Goal: Task Accomplishment & Management: Complete application form

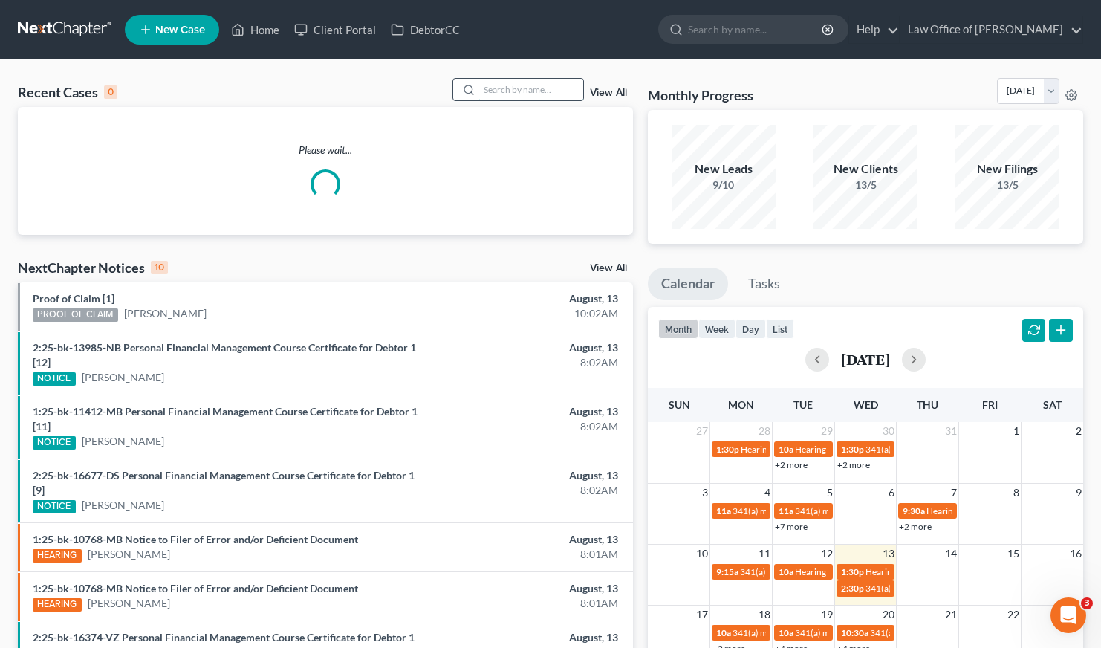
click at [523, 94] on input "search" at bounding box center [531, 90] width 104 height 22
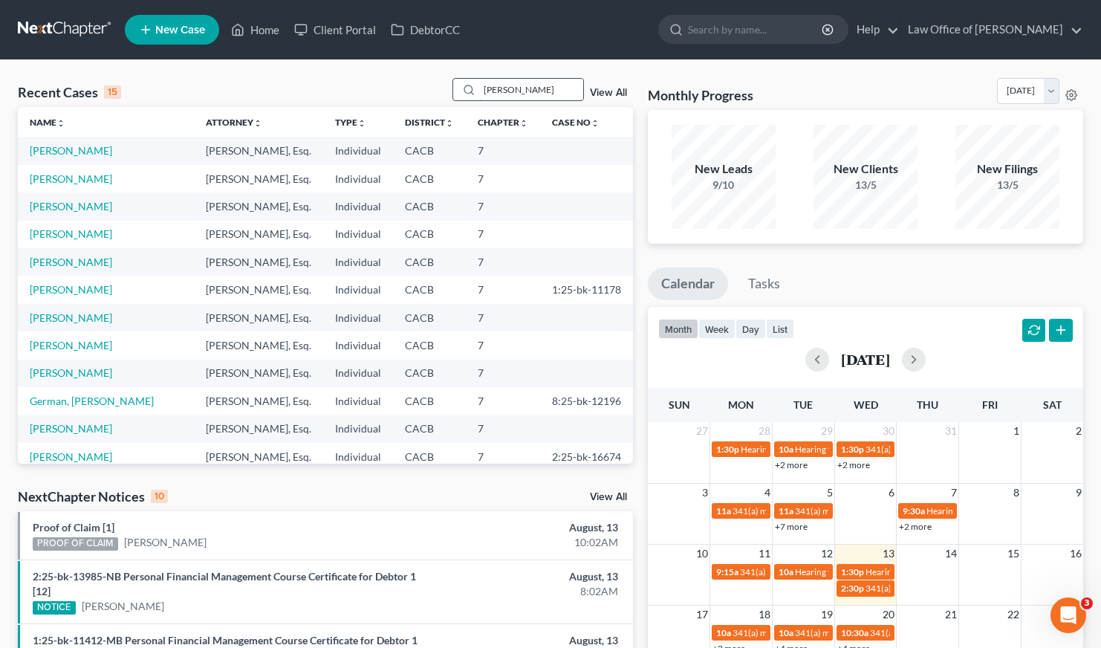
type input "[PERSON_NAME]"
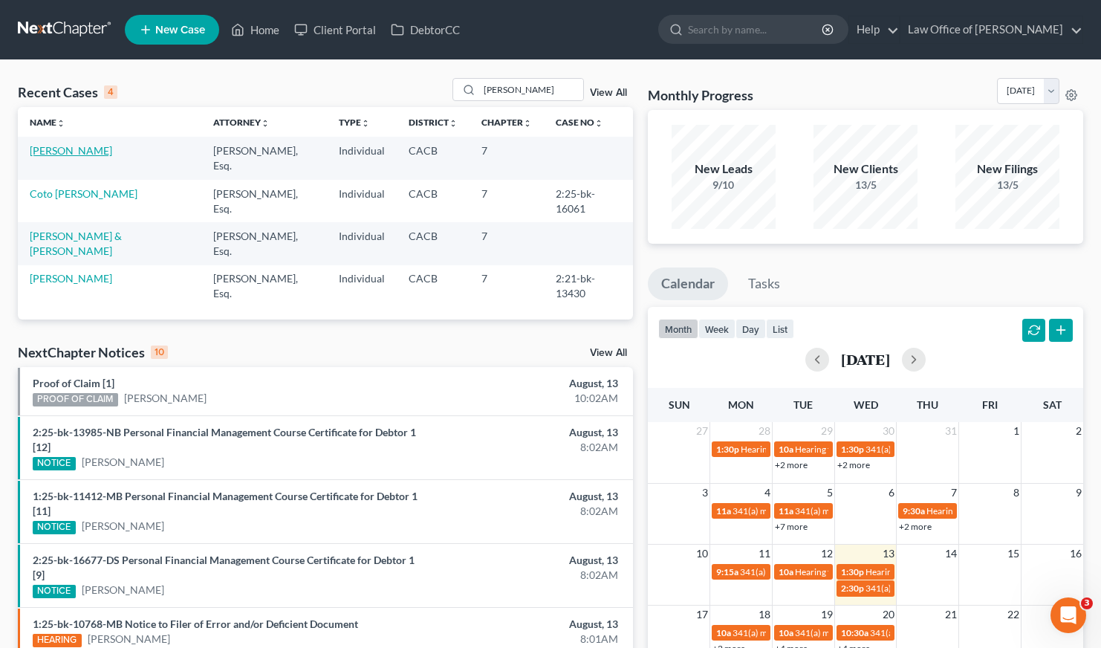
click at [77, 151] on link "[PERSON_NAME]" at bounding box center [71, 150] width 82 height 13
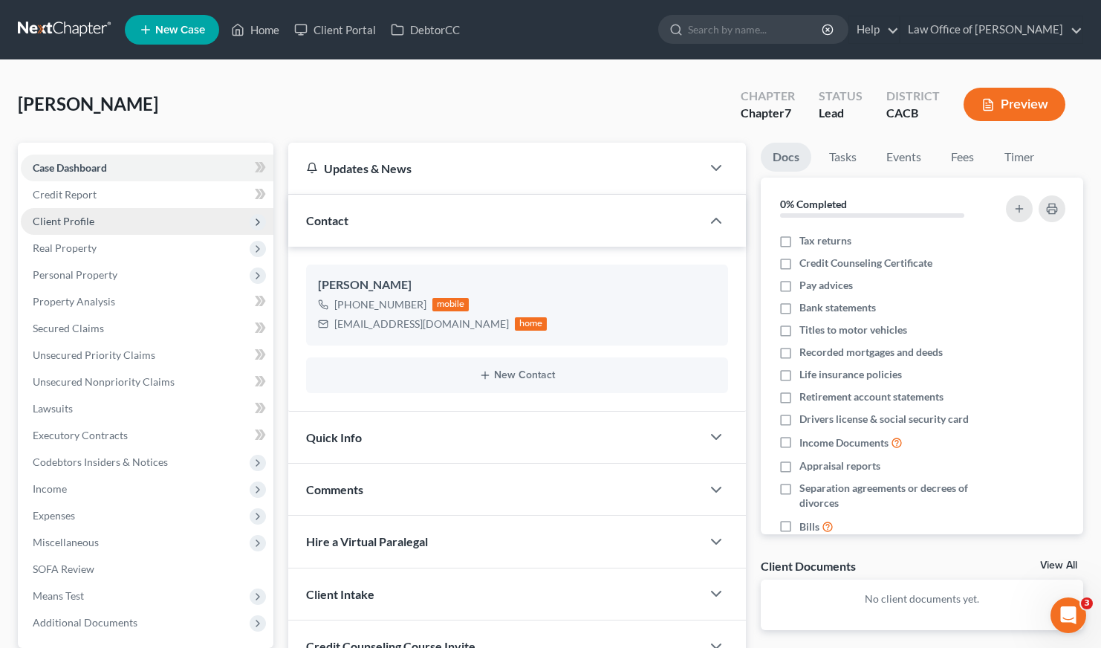
click at [73, 222] on span "Client Profile" at bounding box center [64, 221] width 62 height 13
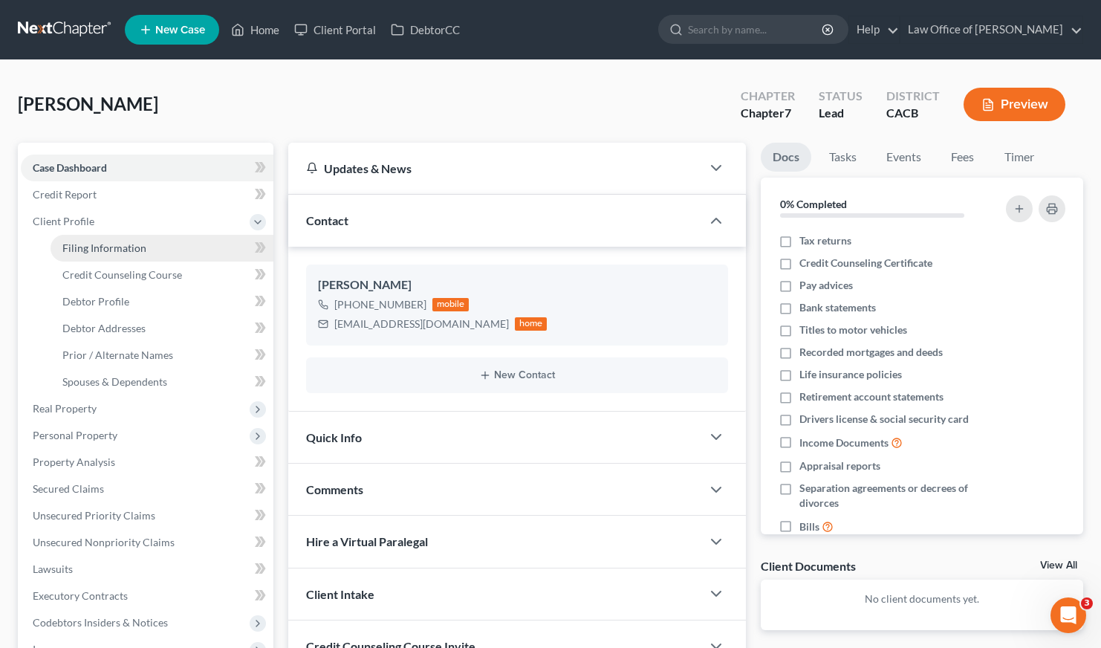
drag, startPoint x: 104, startPoint y: 242, endPoint x: 161, endPoint y: 241, distance: 57.2
click at [105, 241] on span "Filing Information" at bounding box center [104, 247] width 84 height 13
select select "1"
select select "0"
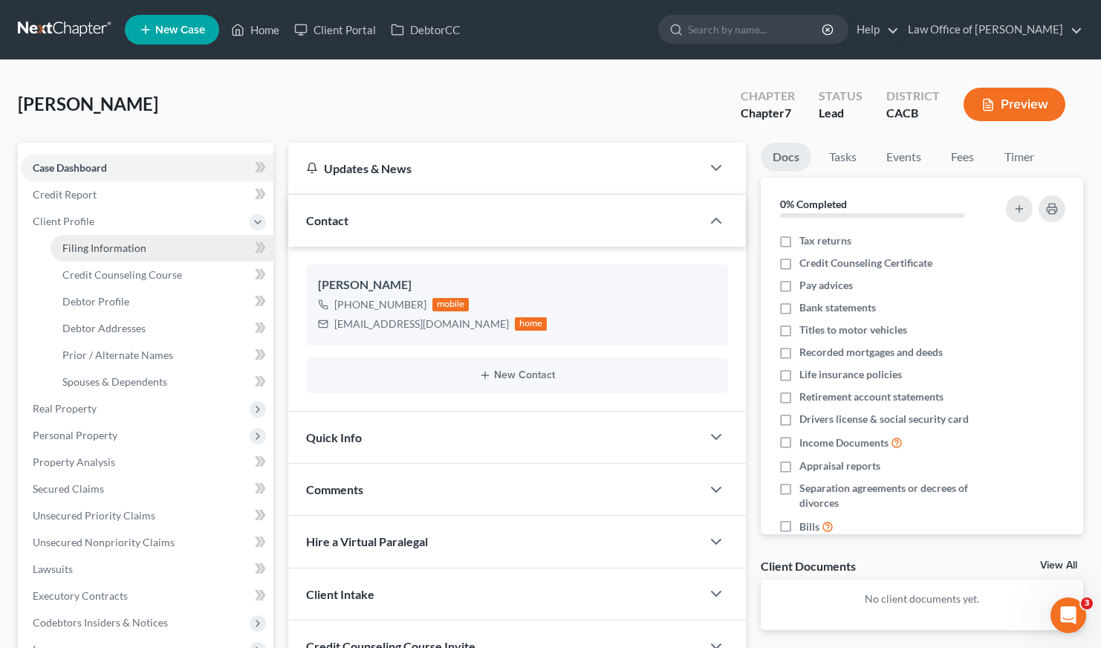
select select "4"
select select "0"
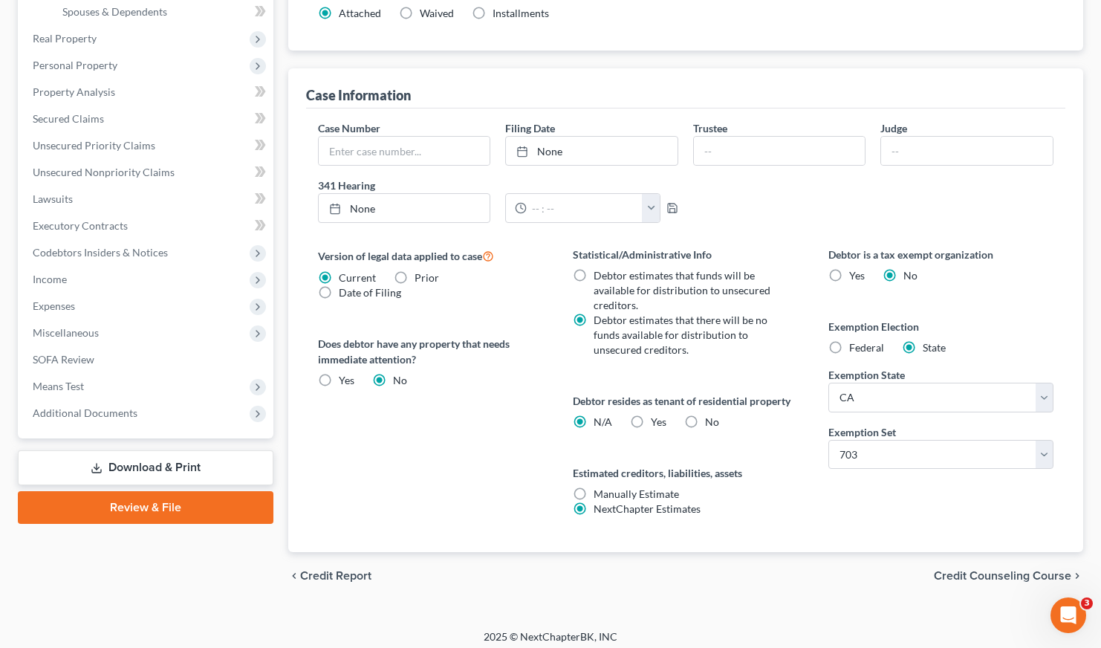
scroll to position [377, 0]
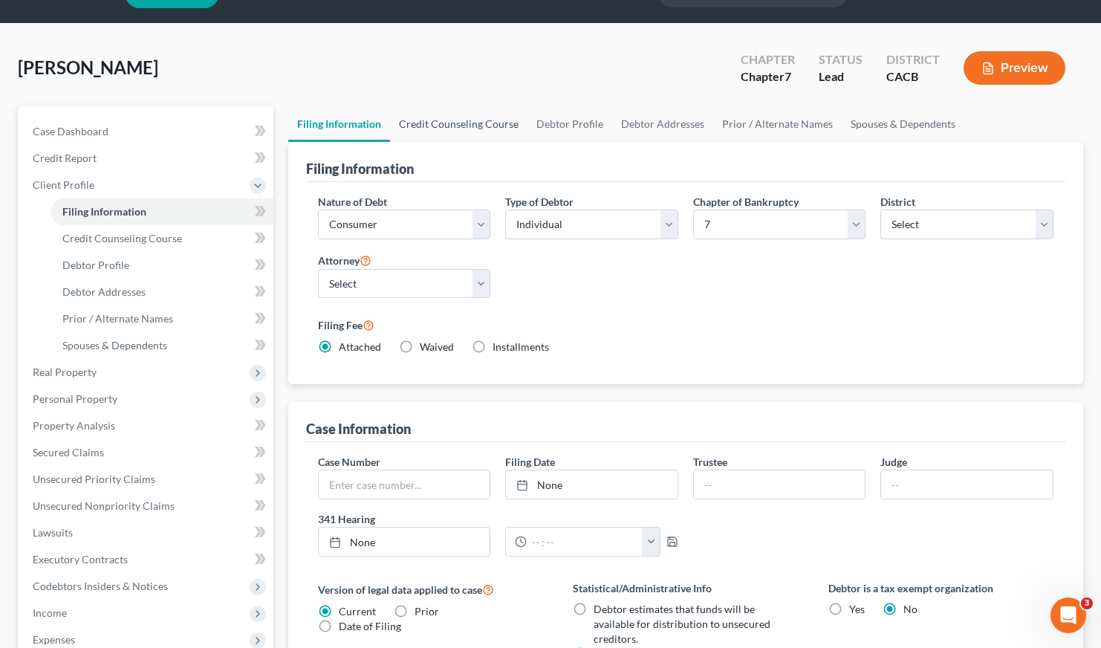
click at [453, 124] on link "Credit Counseling Course" at bounding box center [458, 124] width 137 height 36
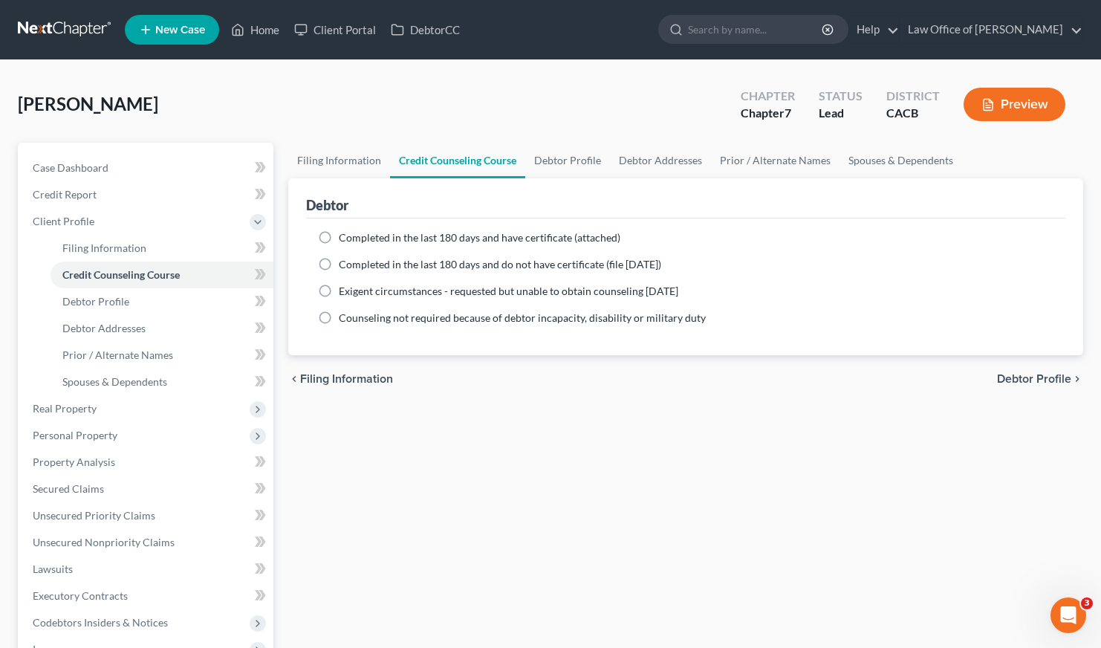
click at [339, 237] on label "Completed in the last 180 days and have certificate (attached)" at bounding box center [480, 237] width 282 height 15
click at [345, 237] on input "Completed in the last 180 days and have certificate (attached)" at bounding box center [350, 235] width 10 height 10
radio input "true"
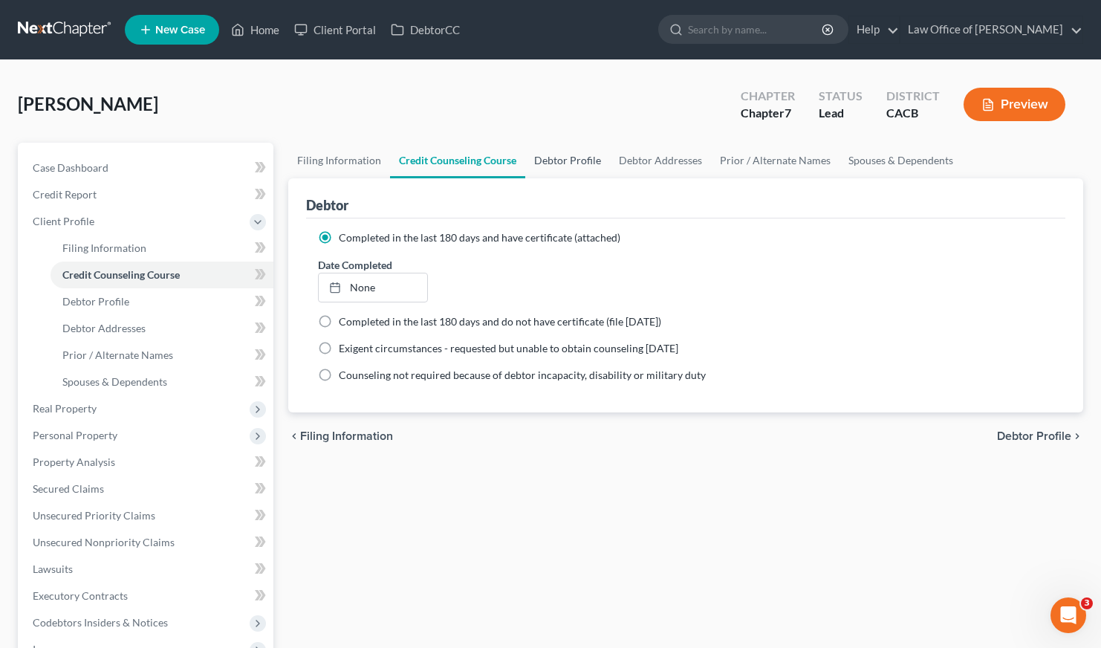
click at [562, 158] on link "Debtor Profile" at bounding box center [567, 161] width 85 height 36
select select "0"
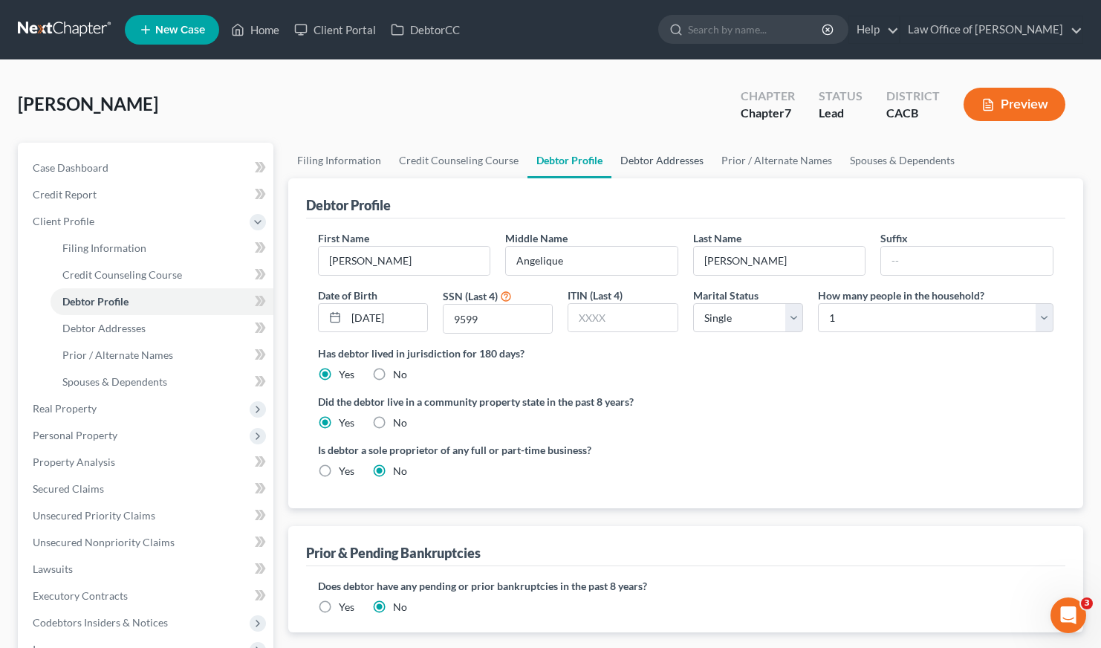
click at [699, 164] on link "Debtor Addresses" at bounding box center [662, 161] width 101 height 36
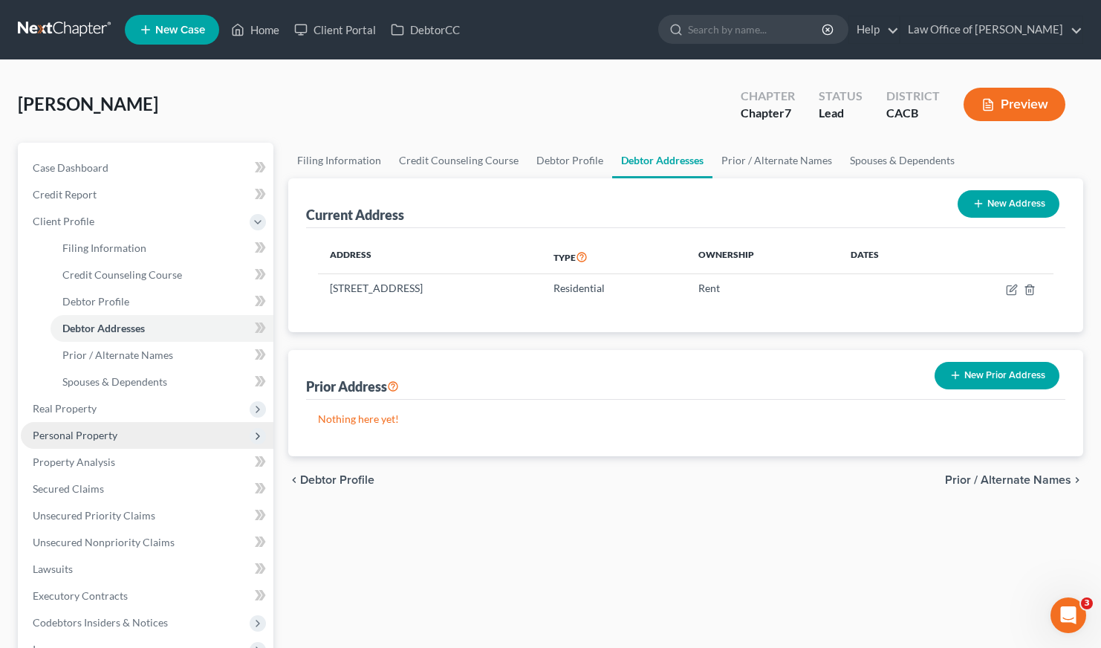
click at [68, 435] on span "Personal Property" at bounding box center [75, 435] width 85 height 13
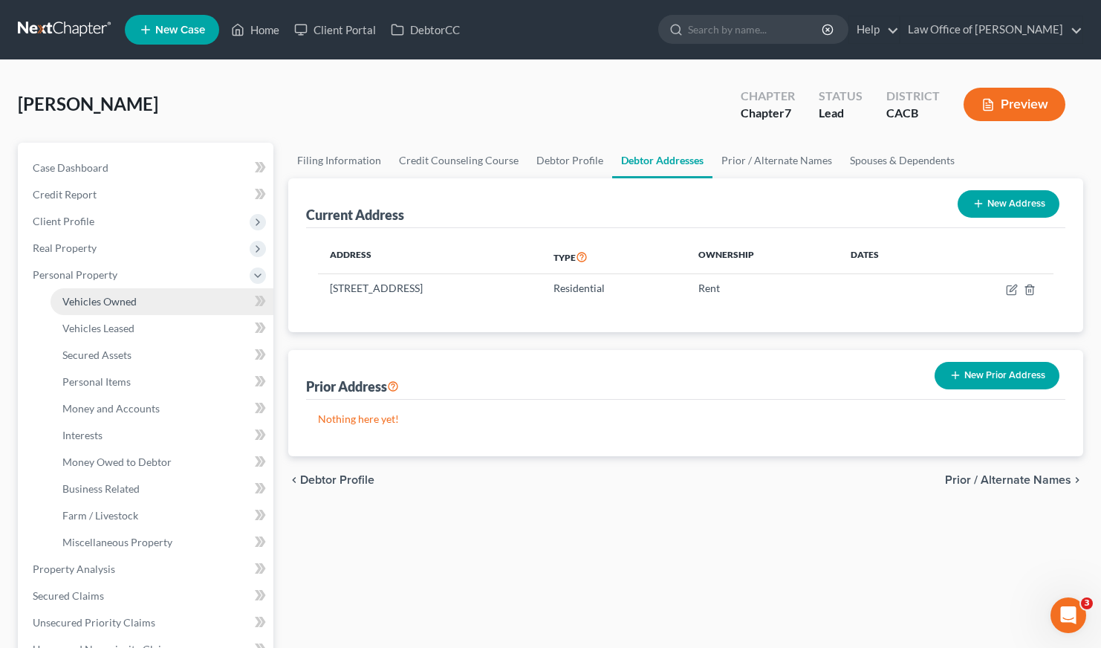
click at [123, 304] on span "Vehicles Owned" at bounding box center [99, 301] width 74 height 13
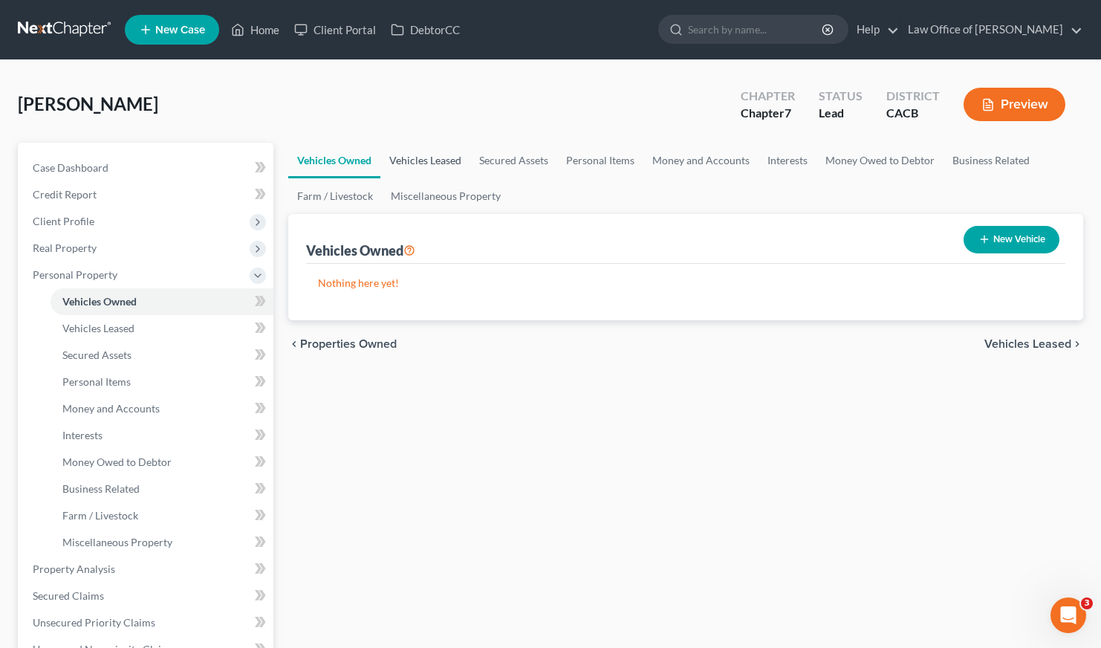
drag, startPoint x: 408, startPoint y: 155, endPoint x: 415, endPoint y: 159, distance: 8.3
click at [409, 156] on link "Vehicles Leased" at bounding box center [425, 161] width 90 height 36
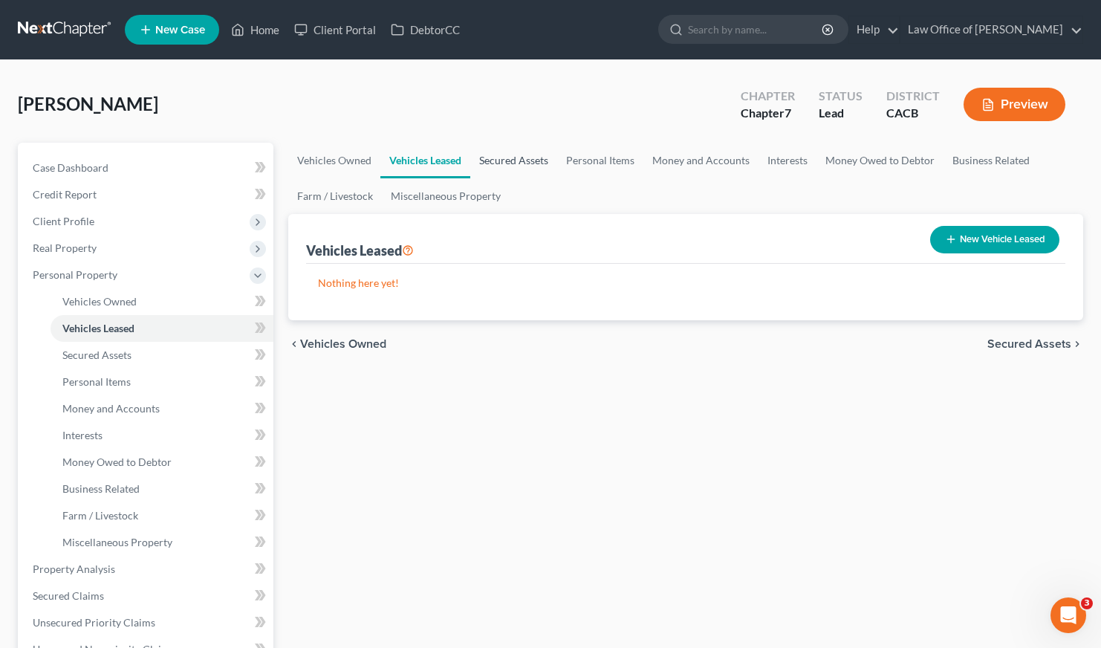
click at [525, 160] on link "Secured Assets" at bounding box center [513, 161] width 87 height 36
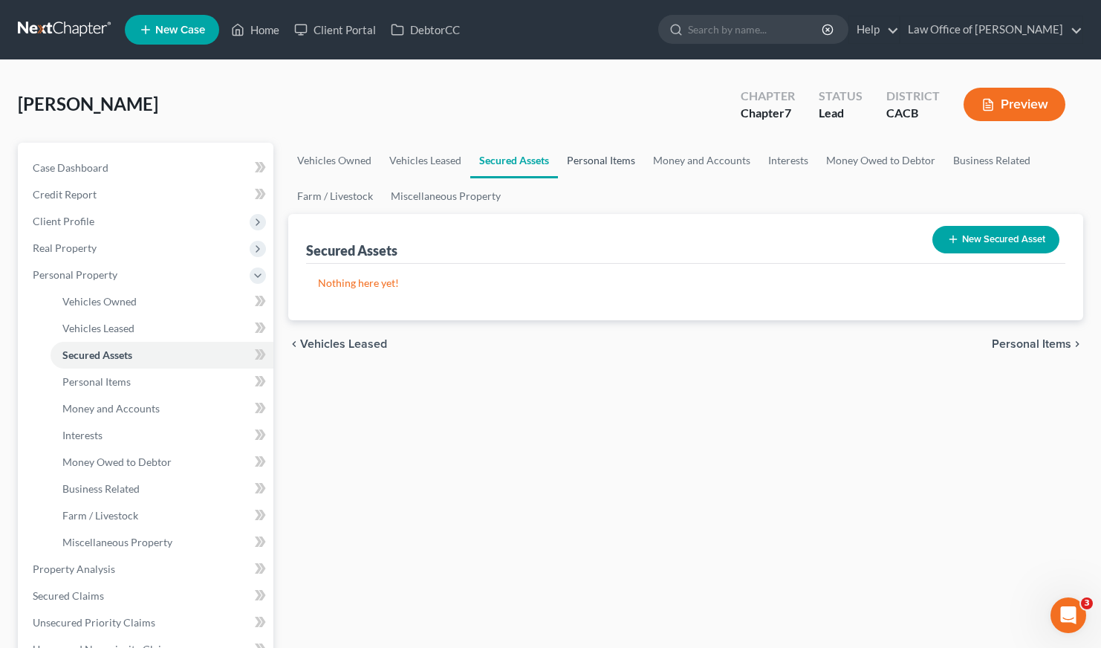
click at [593, 160] on link "Personal Items" at bounding box center [601, 161] width 86 height 36
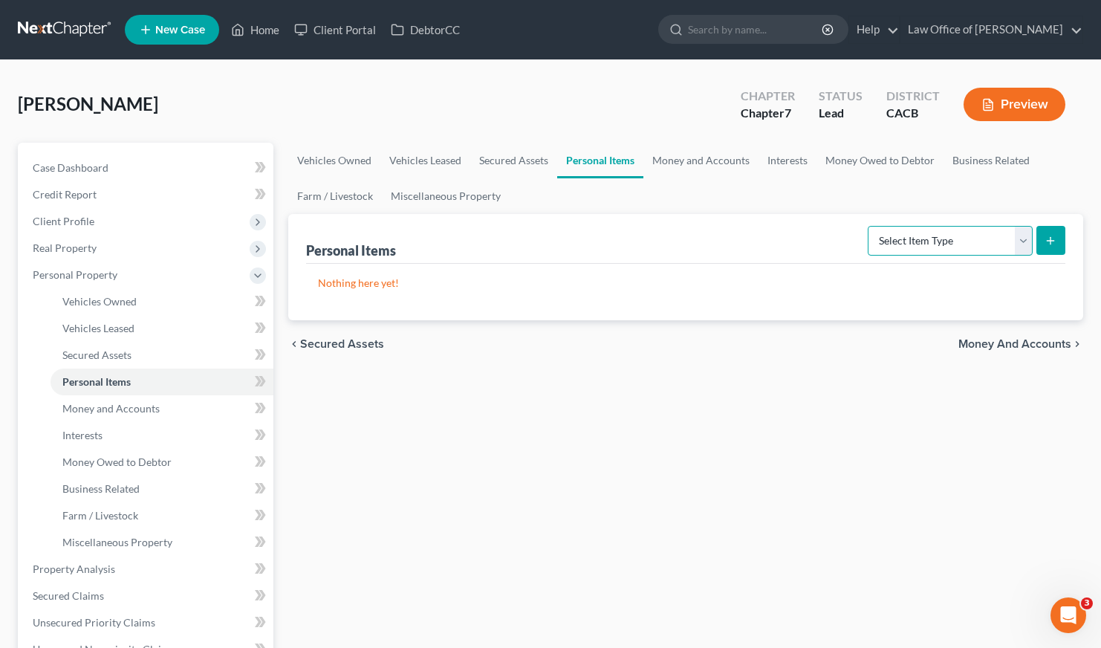
click at [897, 244] on select "Select Item Type Clothing Collectibles Of Value Electronics Firearms Household …" at bounding box center [950, 241] width 165 height 30
select select "clothing"
click at [1060, 239] on button "submit" at bounding box center [1051, 240] width 29 height 29
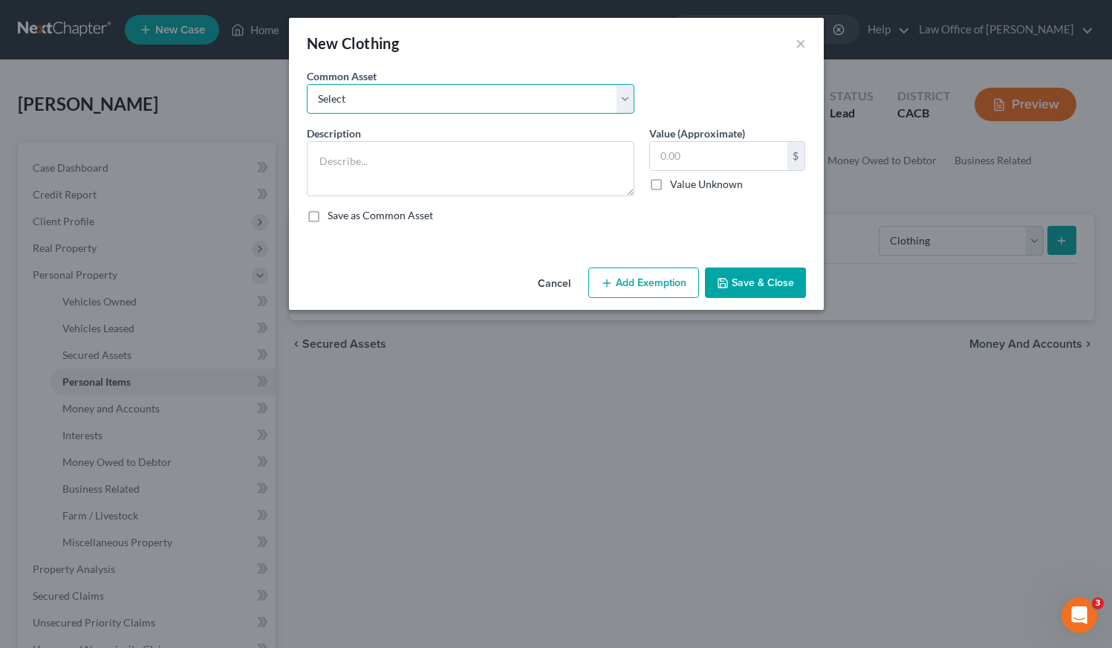
click at [557, 106] on select "Select Wardrobe and clothing" at bounding box center [471, 99] width 328 height 30
select select "0"
type textarea "Wardrobe and clothing"
type input "2,000.00"
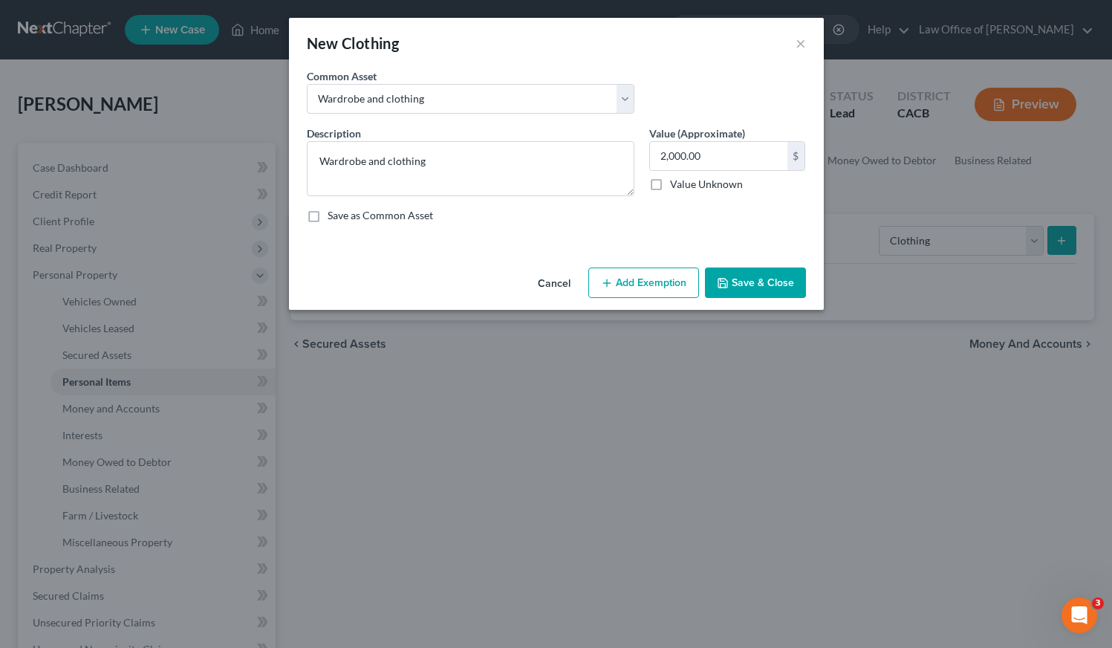
click at [774, 280] on button "Save & Close" at bounding box center [755, 282] width 101 height 31
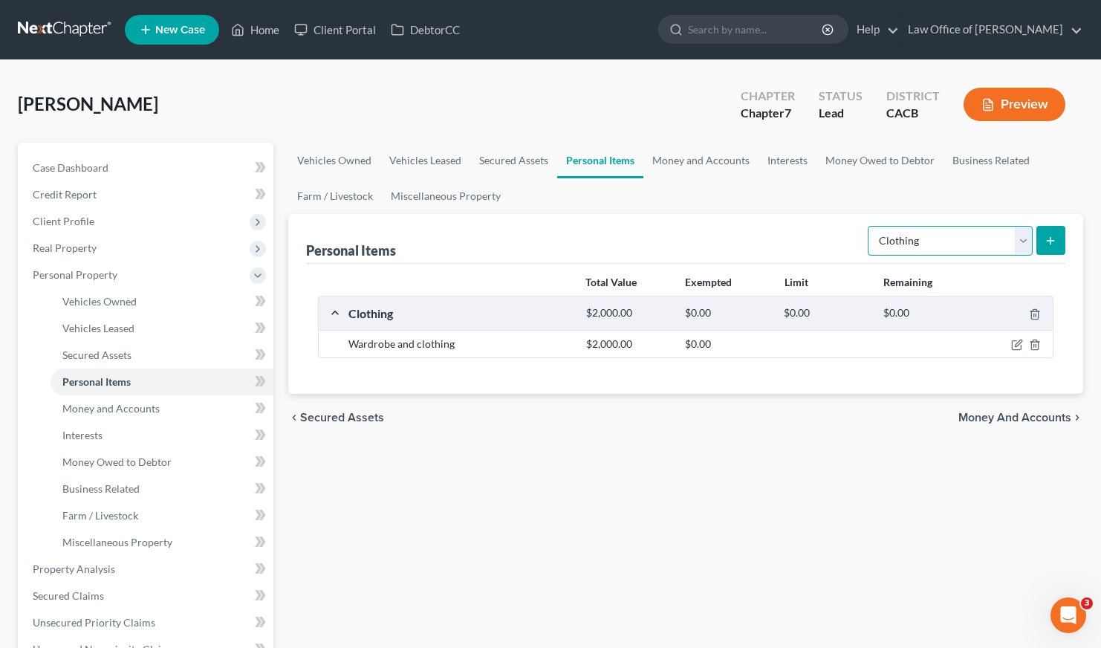
click at [937, 241] on select "Select Item Type Clothing Collectibles Of Value Electronics Firearms Household …" at bounding box center [950, 241] width 165 height 30
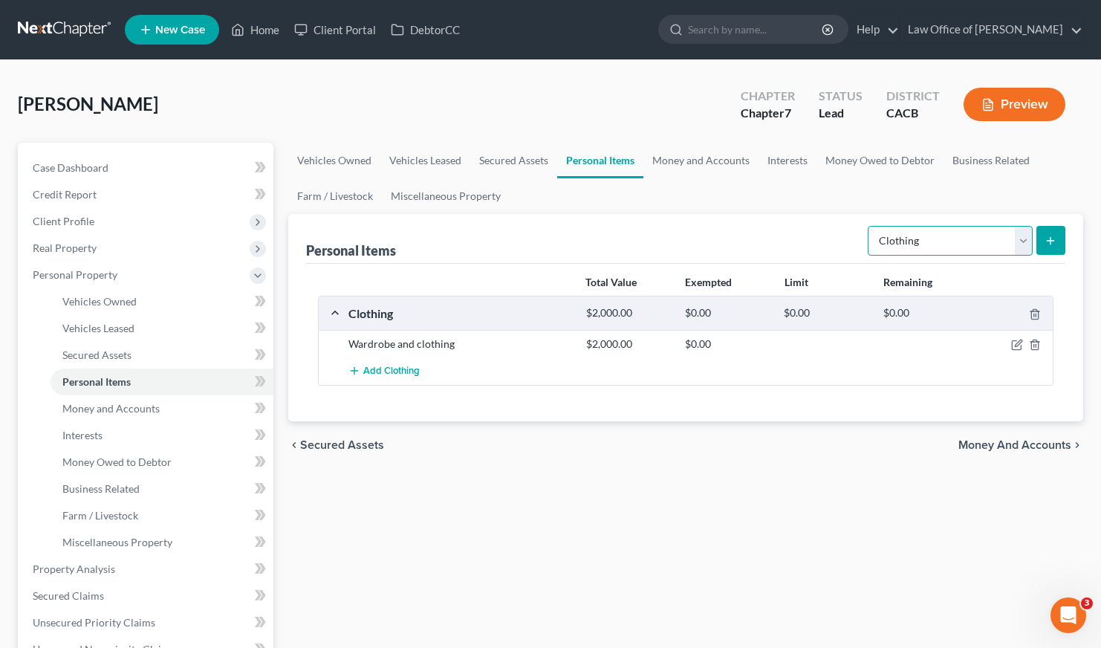
select select "electronics"
click at [1059, 240] on button "submit" at bounding box center [1051, 240] width 29 height 29
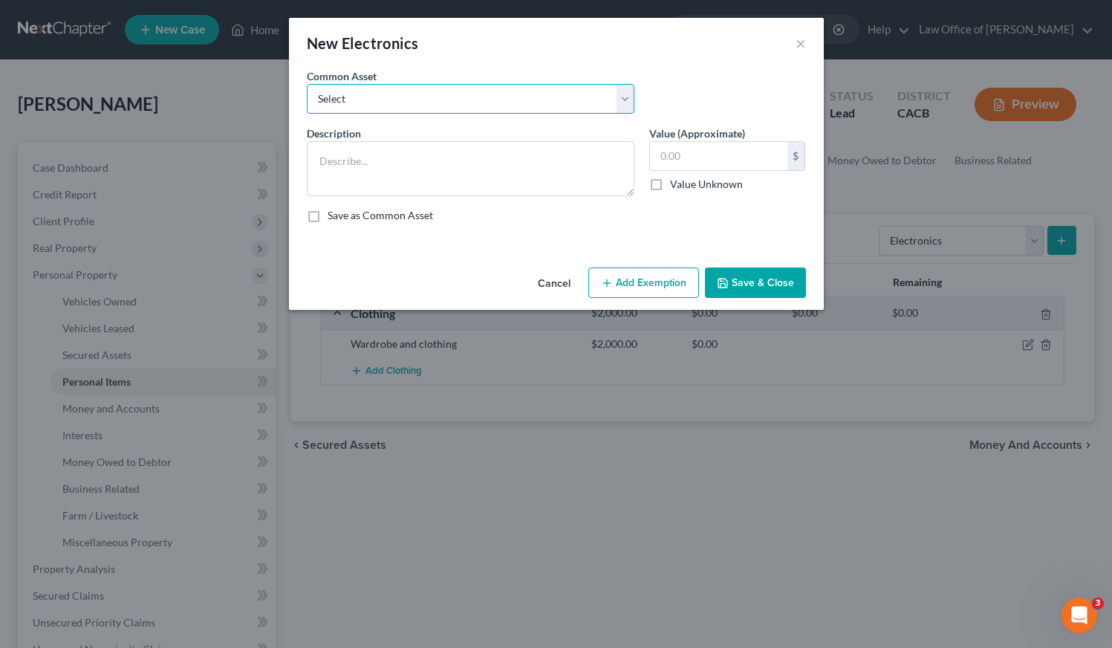
click at [533, 109] on select "Select General electronics, equipment and recreational personal property." at bounding box center [471, 99] width 328 height 30
select select "0"
type textarea "General electronics, equipment and recreational personal property."
type input "2,000.00"
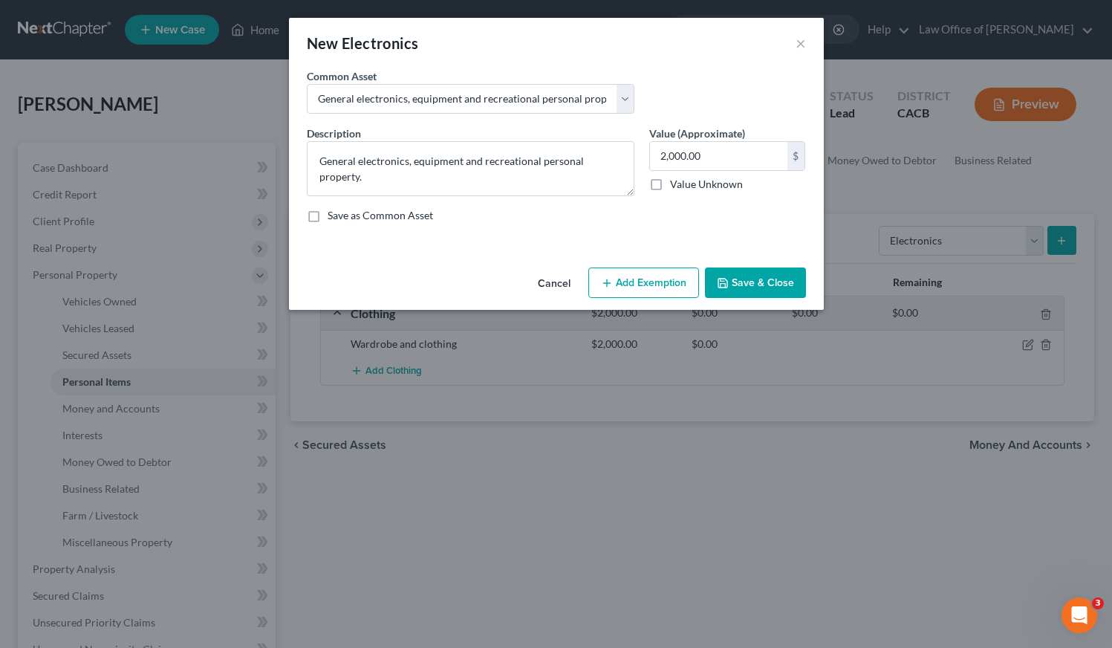
drag, startPoint x: 580, startPoint y: 479, endPoint x: 580, endPoint y: 464, distance: 14.9
click at [580, 479] on div "New Electronics × An exemption set must first be selected from the Filing Infor…" at bounding box center [556, 324] width 1112 height 648
